Goal: Check status: Check status

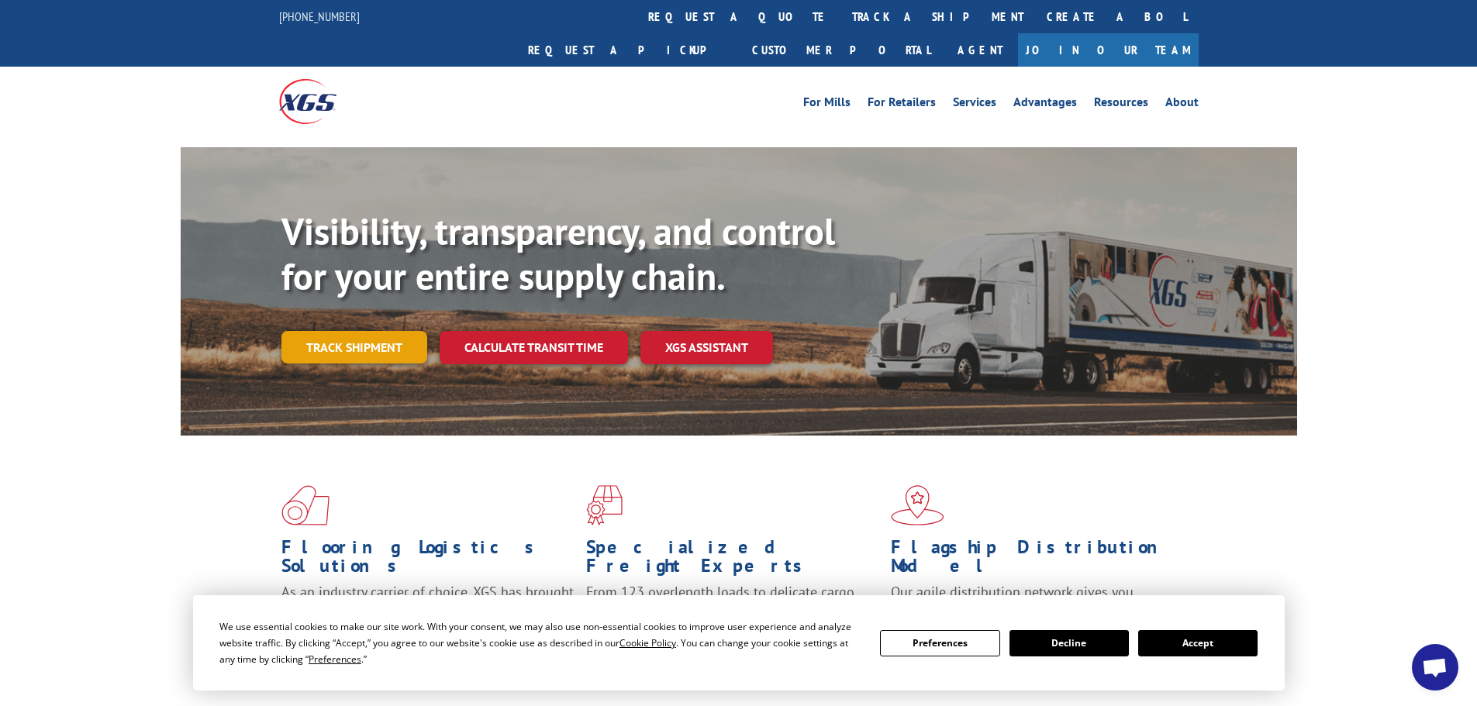
click at [366, 331] on link "Track shipment" at bounding box center [354, 347] width 146 height 33
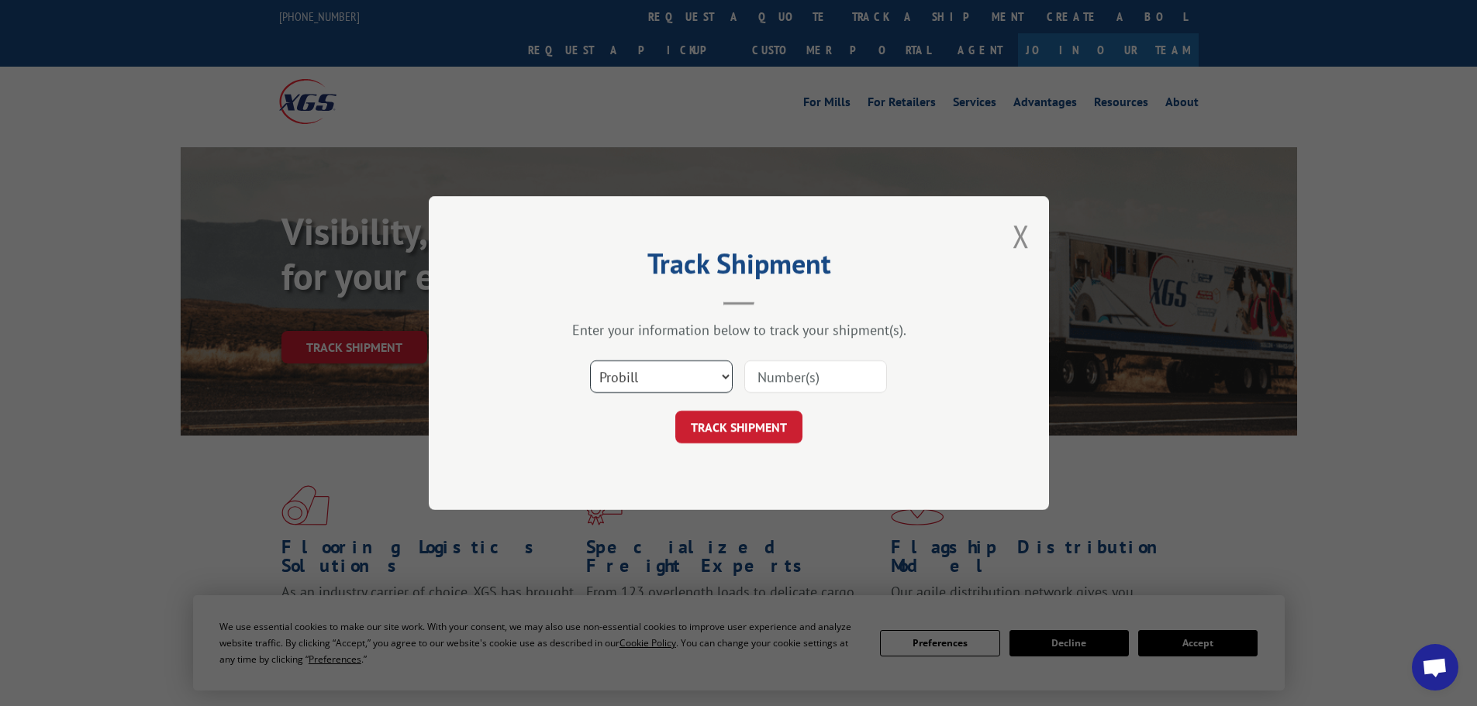
click at [653, 370] on select "Select category... Probill BOL PO" at bounding box center [661, 376] width 143 height 33
select select "bol"
click at [590, 360] on select "Select category... Probill BOL PO" at bounding box center [661, 376] width 143 height 33
paste input "6000908"
click at [760, 381] on input "6000908" at bounding box center [815, 376] width 143 height 33
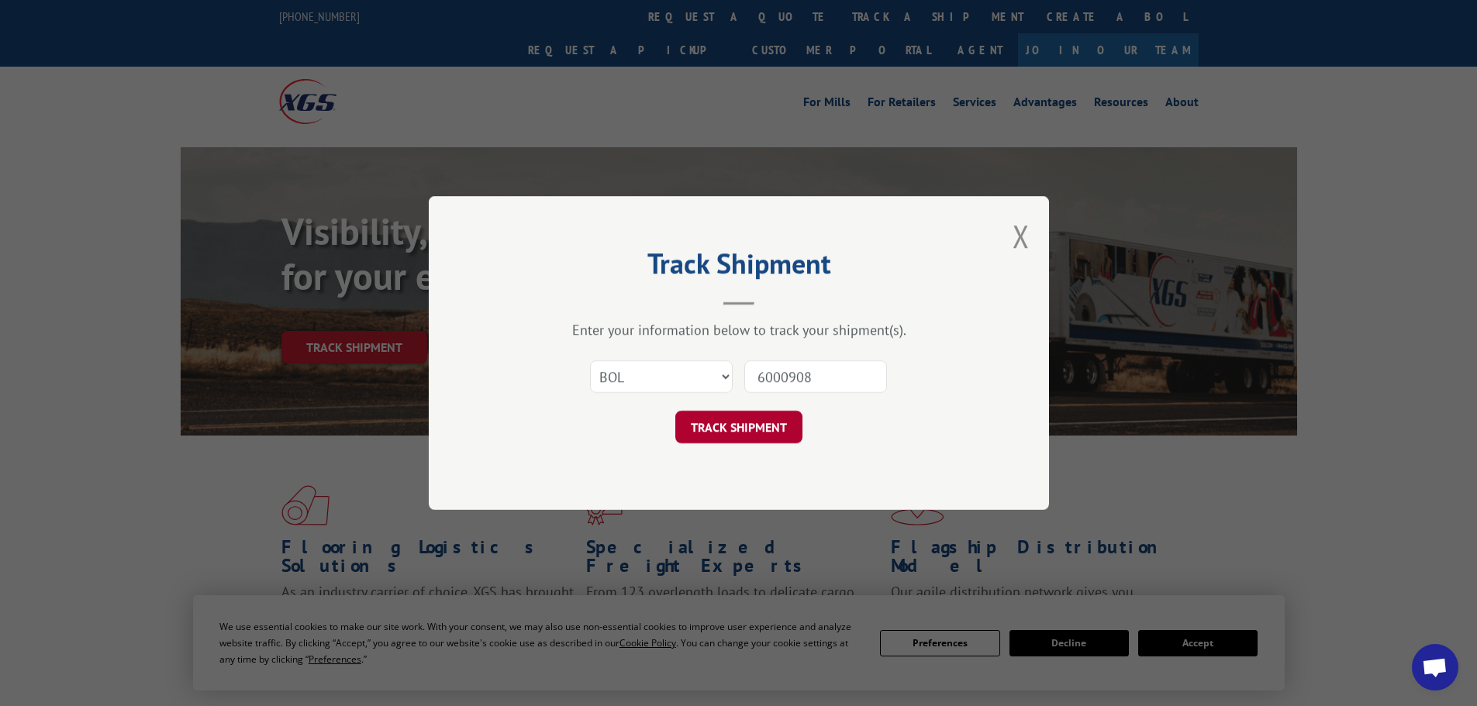
type input "6000908"
click at [725, 433] on button "TRACK SHIPMENT" at bounding box center [738, 427] width 127 height 33
